Goal: Task Accomplishment & Management: Manage account settings

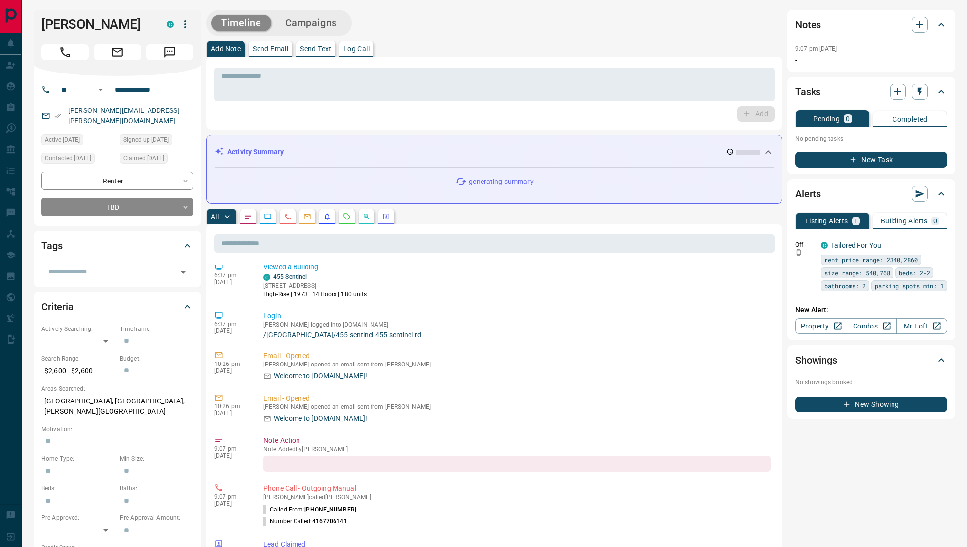
scroll to position [192, 0]
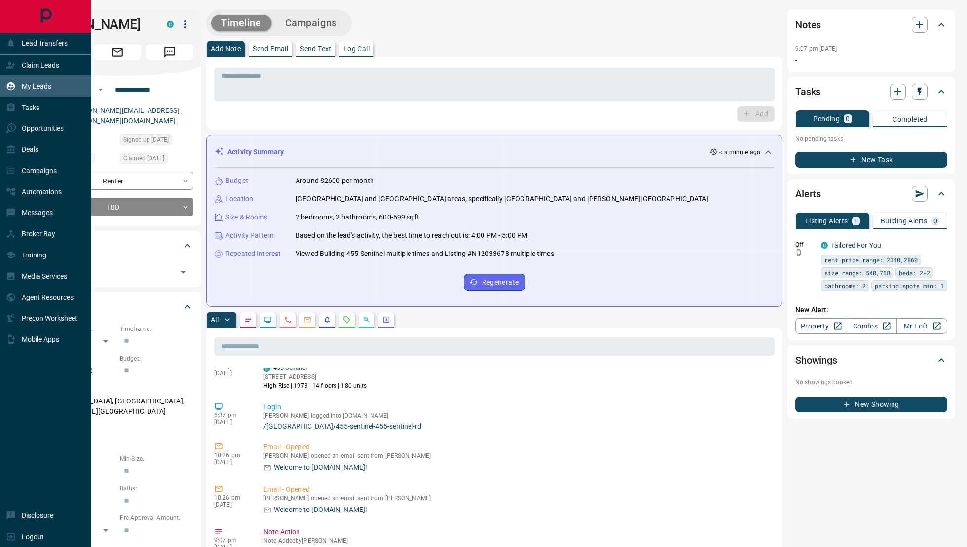
click at [28, 91] on div "My Leads" at bounding box center [28, 86] width 45 height 16
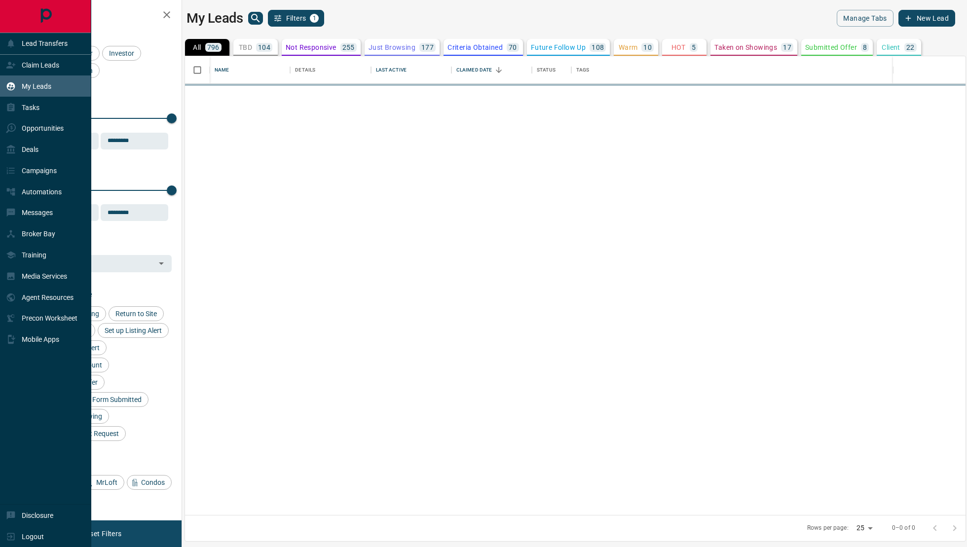
scroll to position [460, 781]
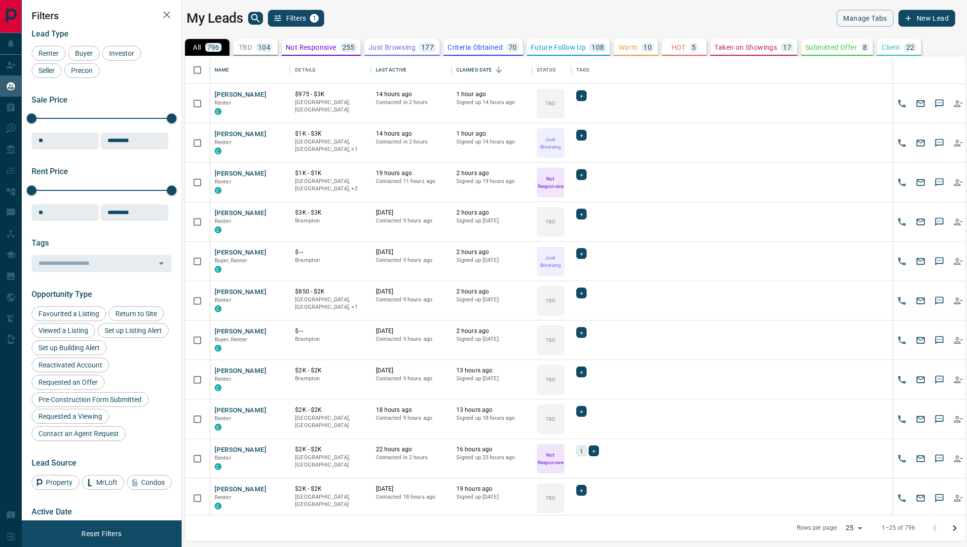
click at [582, 52] on button "Future Follow Up 108" at bounding box center [568, 47] width 83 height 17
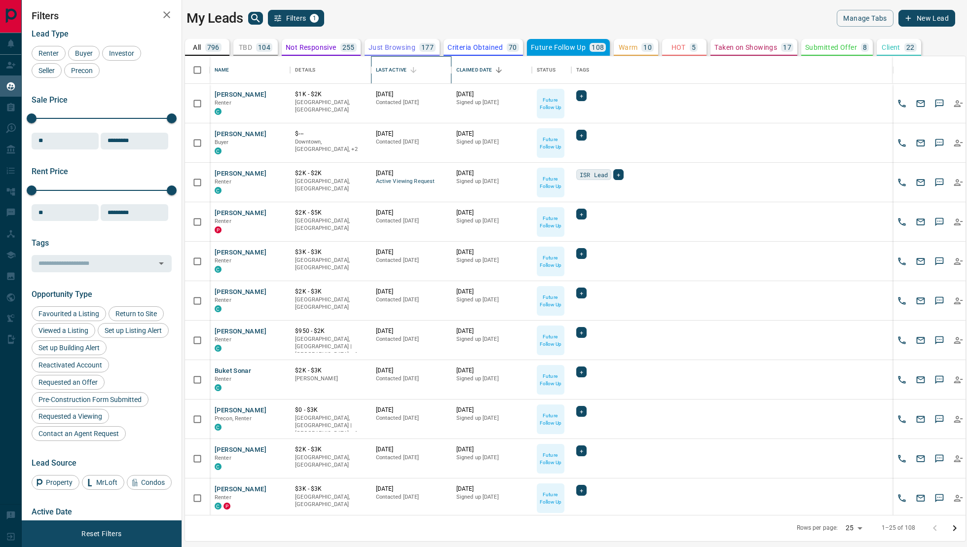
click at [389, 72] on div "Last Active" at bounding box center [391, 70] width 31 height 28
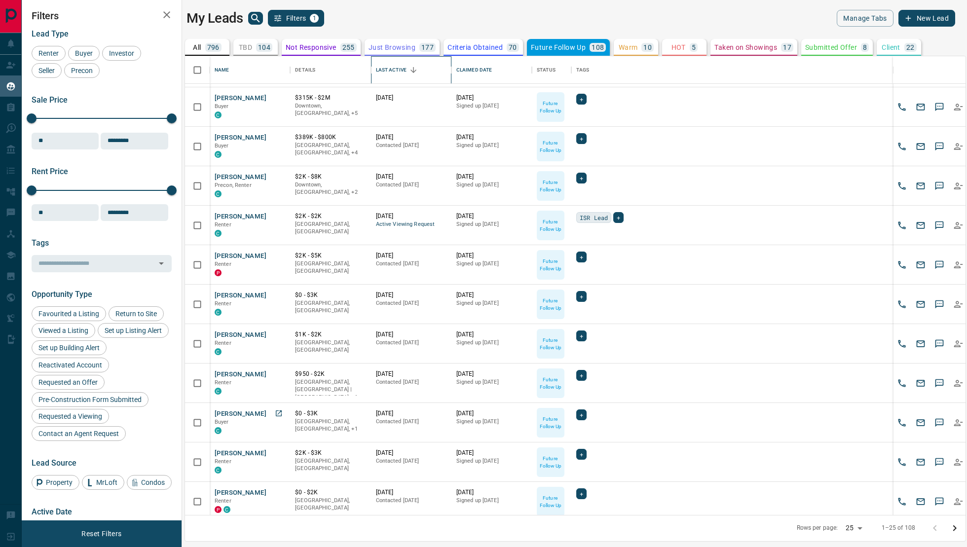
scroll to position [0, 0]
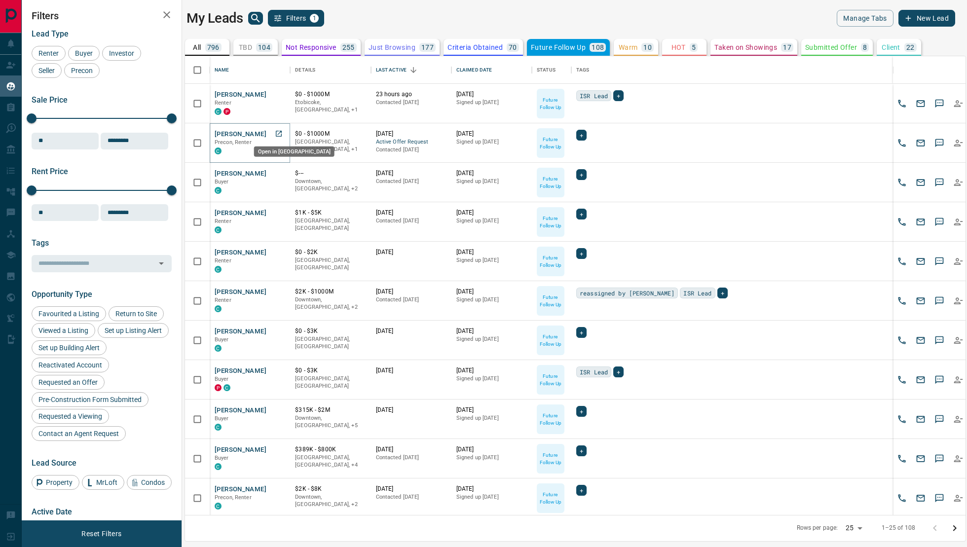
click at [274, 134] on link "Open in New Tab" at bounding box center [278, 133] width 13 height 13
click at [278, 212] on icon "Open in New Tab" at bounding box center [279, 213] width 8 height 8
click at [280, 255] on icon "Open in New Tab" at bounding box center [279, 252] width 8 height 8
click at [276, 294] on icon "Open in New Tab" at bounding box center [279, 292] width 8 height 8
click at [279, 329] on icon "Open in New Tab" at bounding box center [279, 331] width 8 height 8
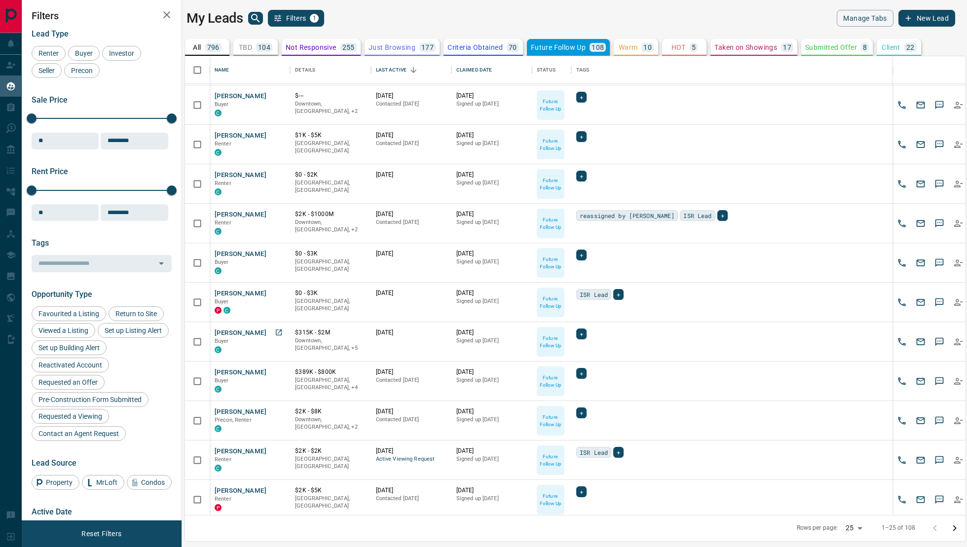
scroll to position [87, 0]
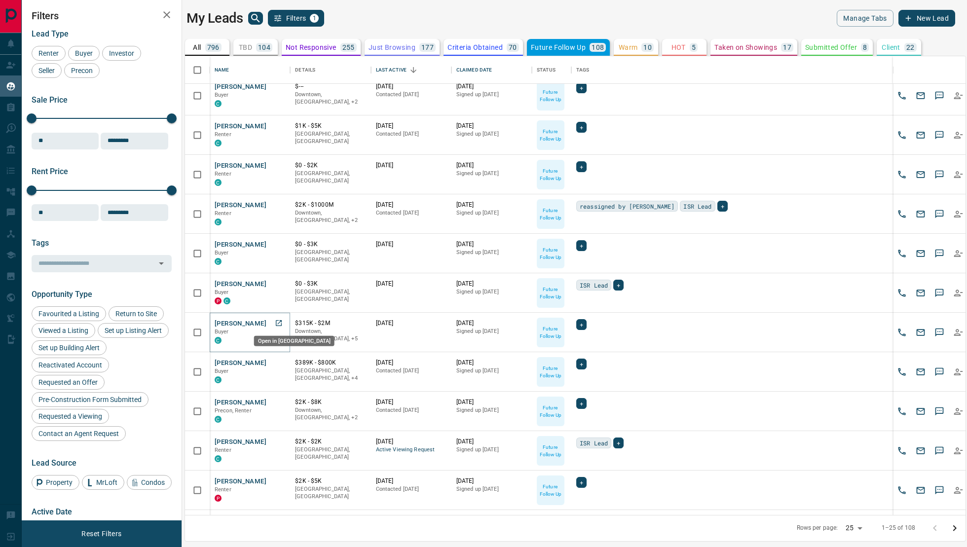
click at [280, 324] on icon "Open in New Tab" at bounding box center [279, 323] width 8 height 8
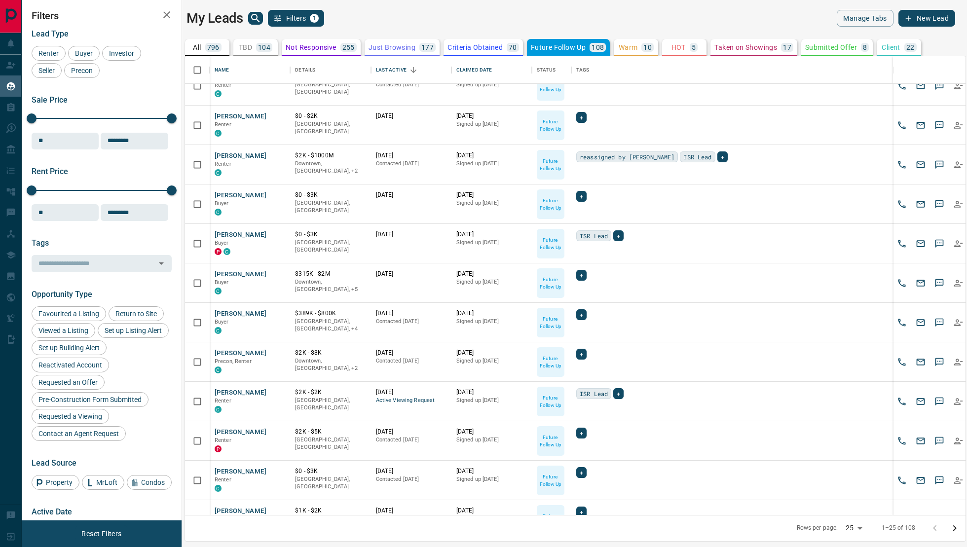
scroll to position [141, 0]
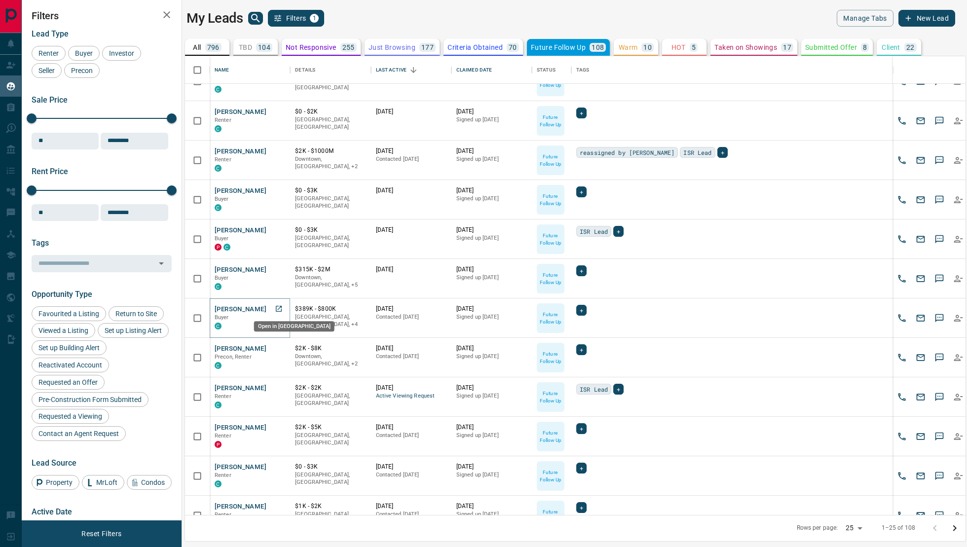
click at [277, 309] on icon "Open in New Tab" at bounding box center [279, 309] width 6 height 6
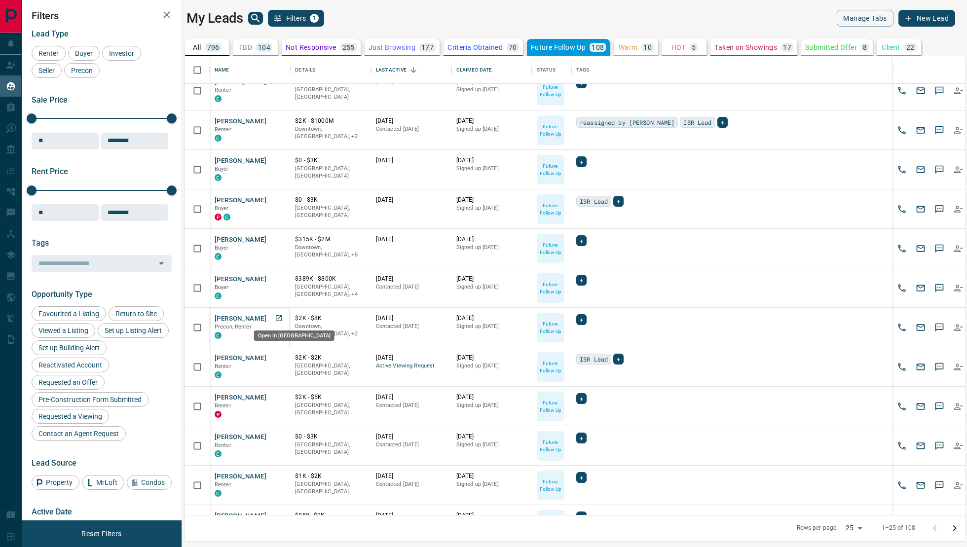
click at [281, 319] on icon "Open in New Tab" at bounding box center [279, 318] width 6 height 6
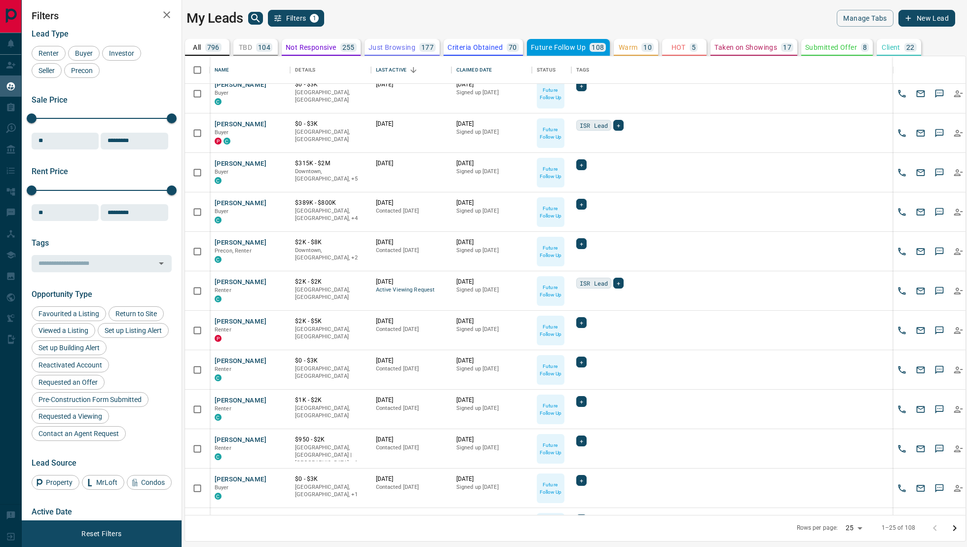
scroll to position [248, 0]
click at [277, 277] on icon "Open in New Tab" at bounding box center [279, 281] width 8 height 8
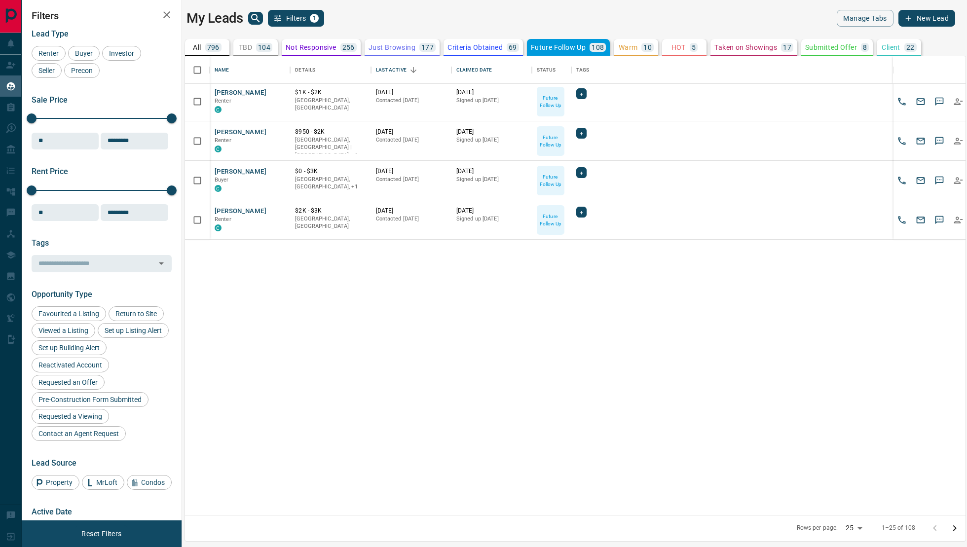
scroll to position [0, 0]
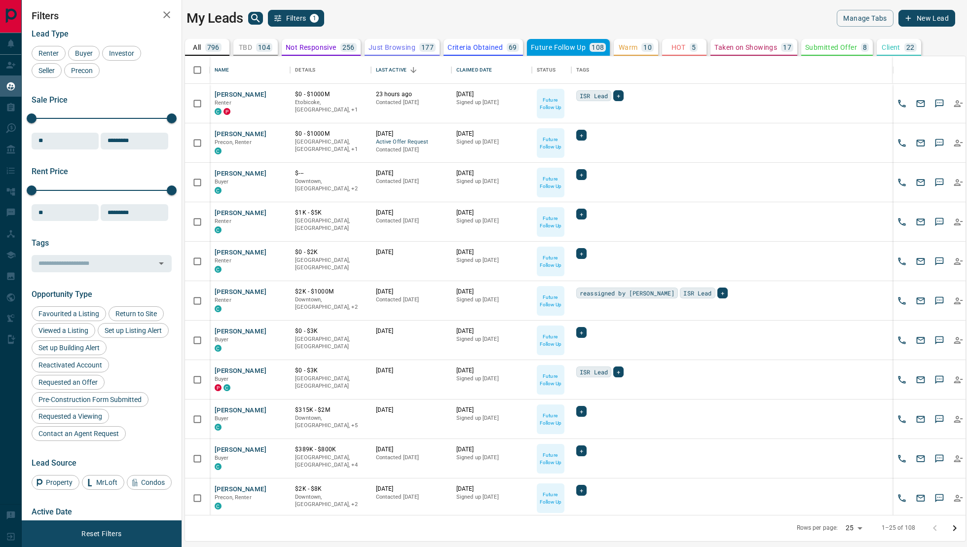
click at [909, 46] on p "22" at bounding box center [911, 47] width 8 height 7
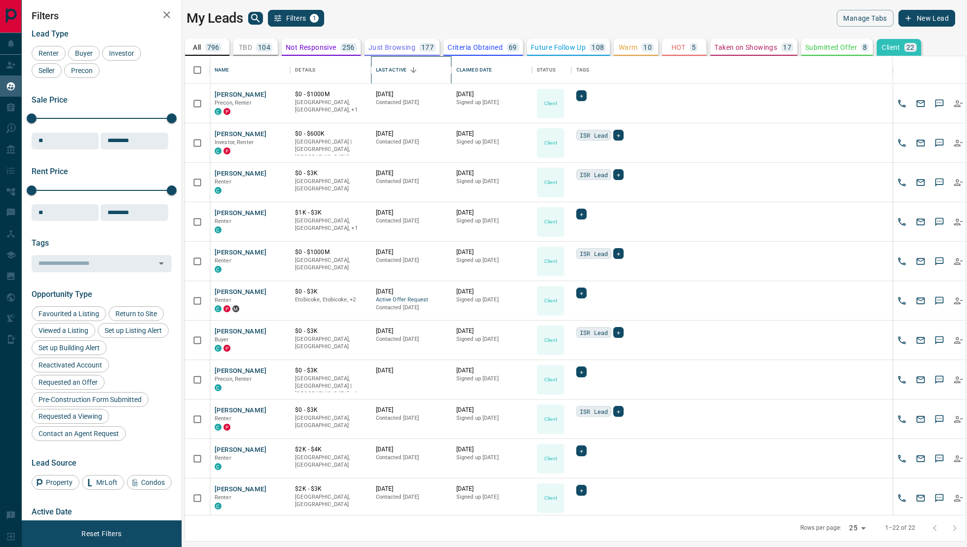
click at [402, 72] on div "Last Active" at bounding box center [391, 70] width 31 height 28
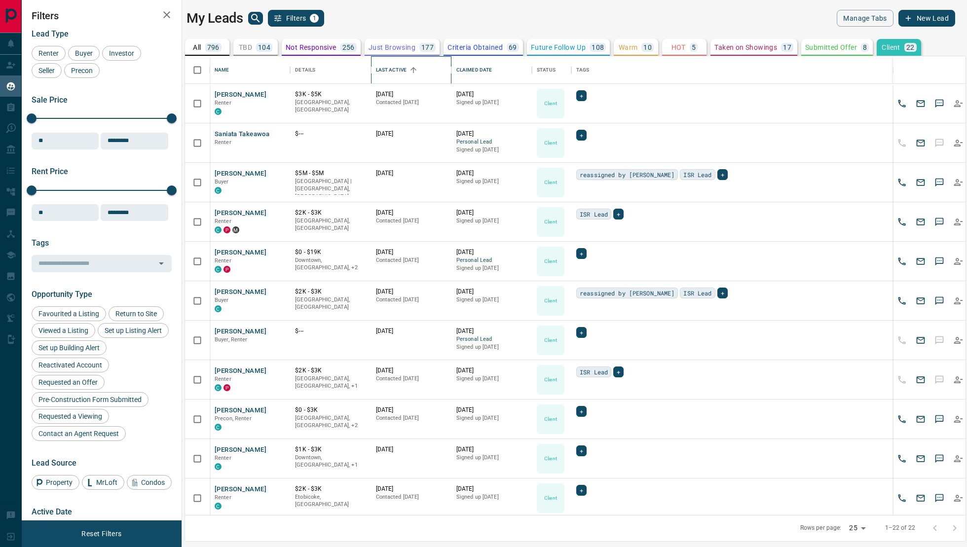
click at [402, 72] on div "Last Active" at bounding box center [391, 70] width 31 height 28
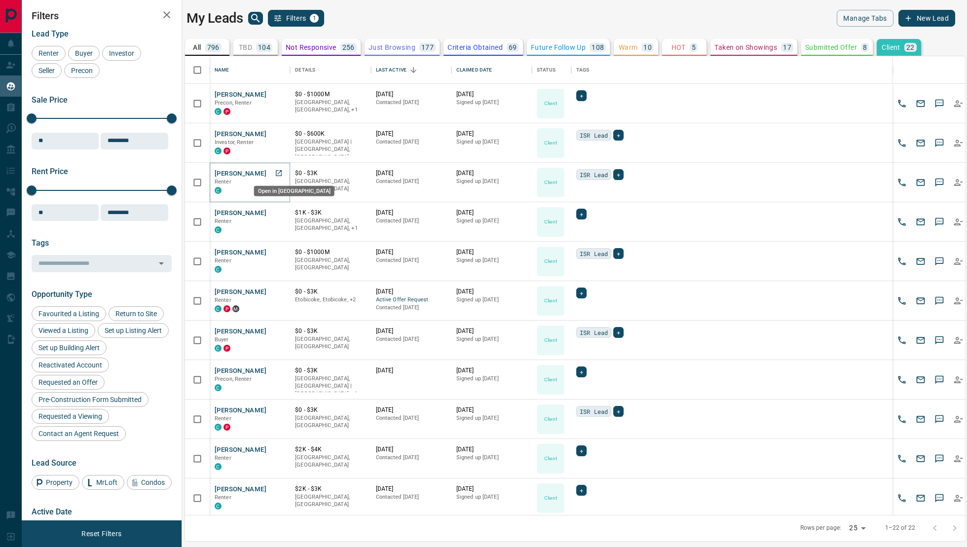
click at [280, 173] on icon "Open in New Tab" at bounding box center [279, 173] width 8 height 8
click at [277, 329] on icon "Open in New Tab" at bounding box center [279, 331] width 8 height 8
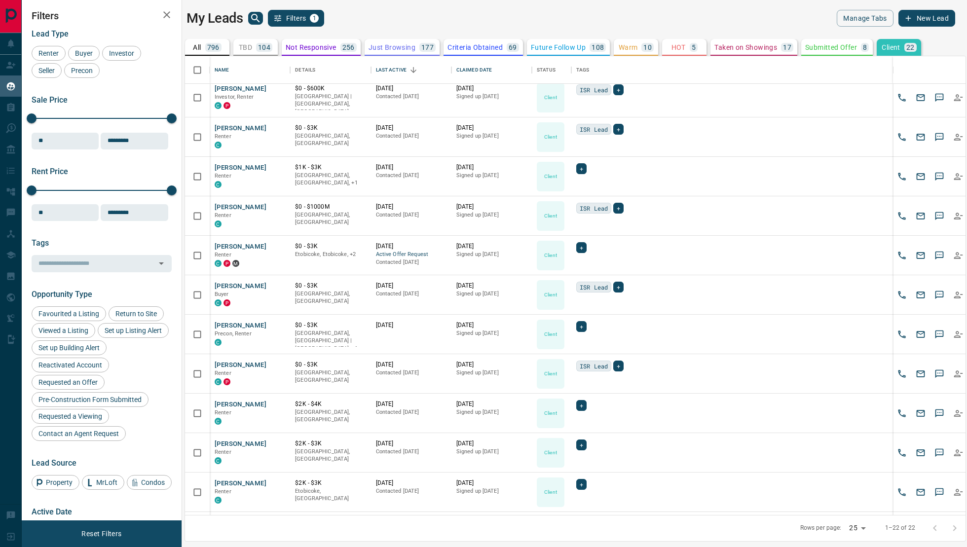
scroll to position [46, 0]
